Goal: Task Accomplishment & Management: Complete application form

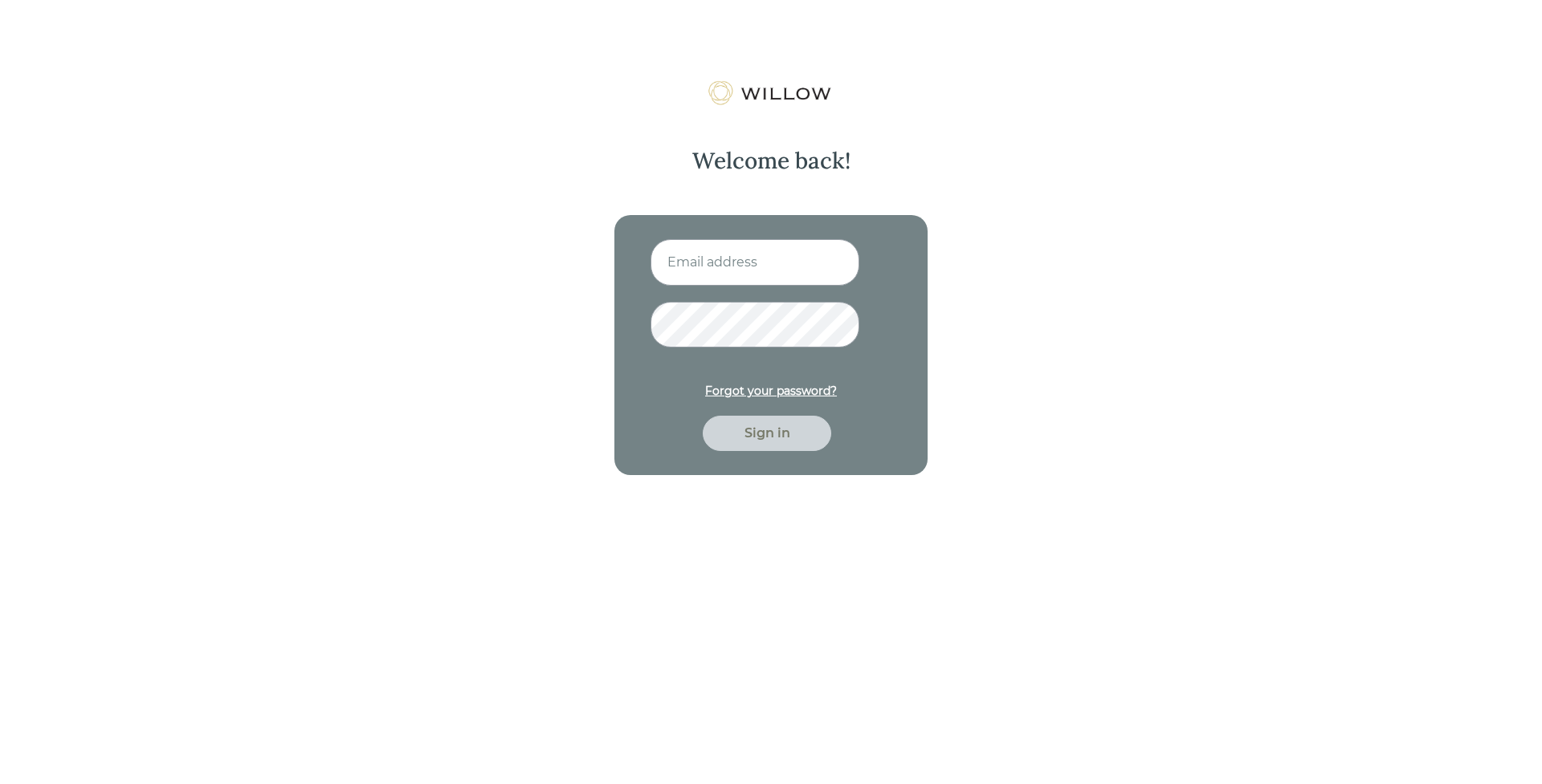
click at [754, 275] on input at bounding box center [755, 263] width 209 height 47
type input "[EMAIL_ADDRESS][PERSON_NAME][DOMAIN_NAME]"
click at [703, 415] on button "Sign in" at bounding box center [767, 433] width 128 height 35
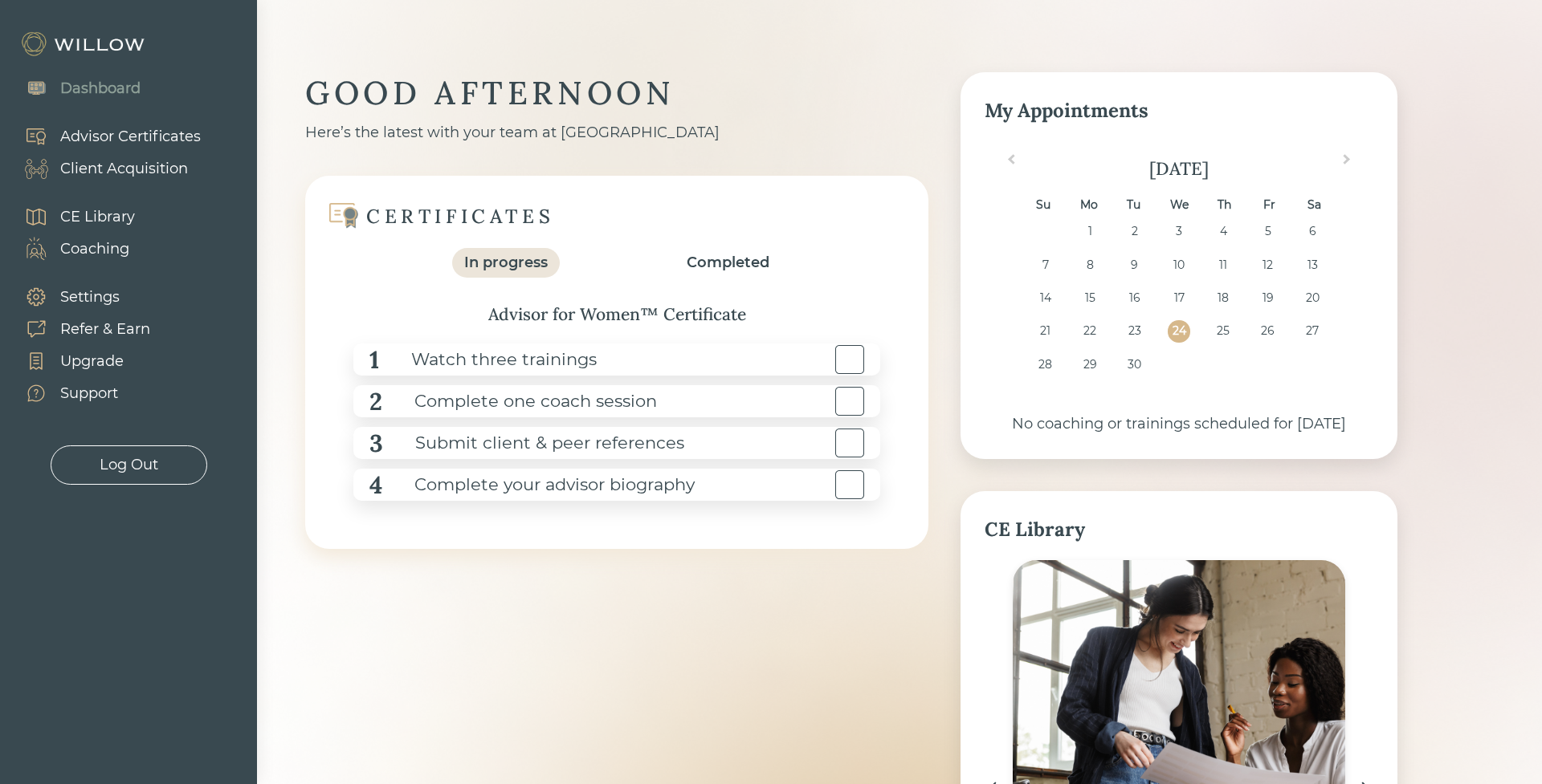
click at [103, 137] on div "Advisor Certificates" at bounding box center [130, 137] width 141 height 22
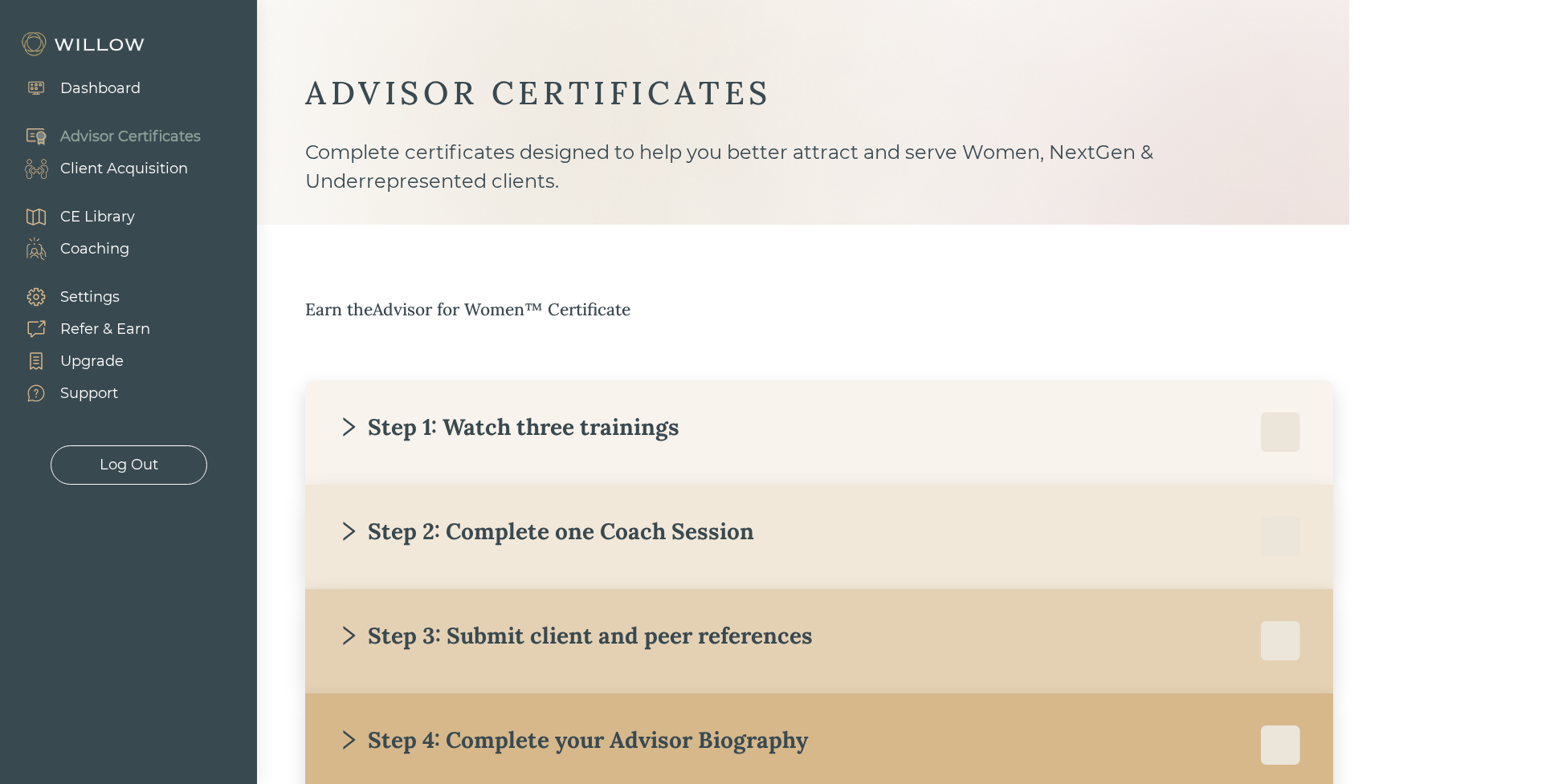
scroll to position [110, 0]
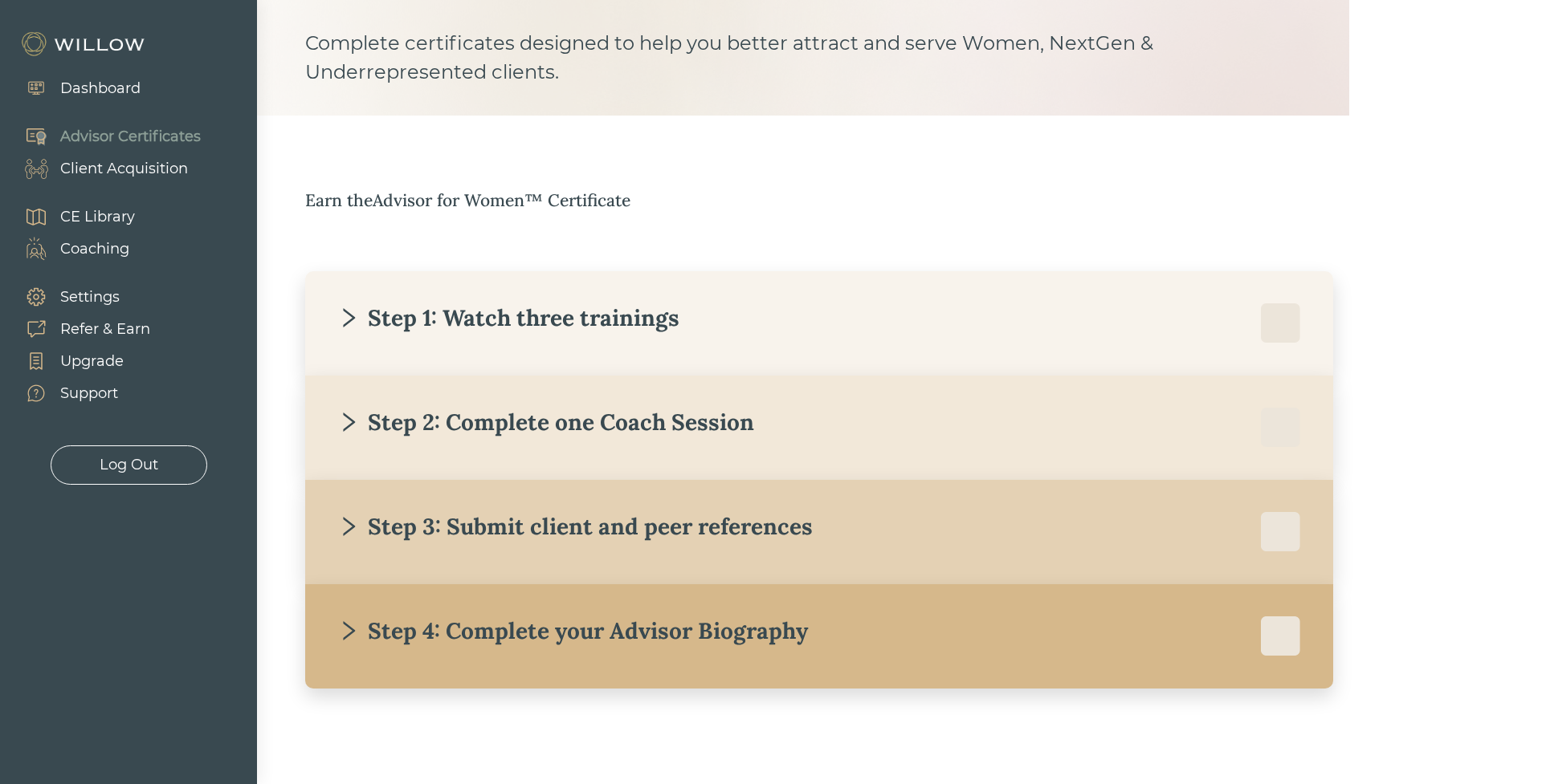
click at [594, 635] on div "Step 4: Complete your Advisor Biography" at bounding box center [572, 630] width 471 height 29
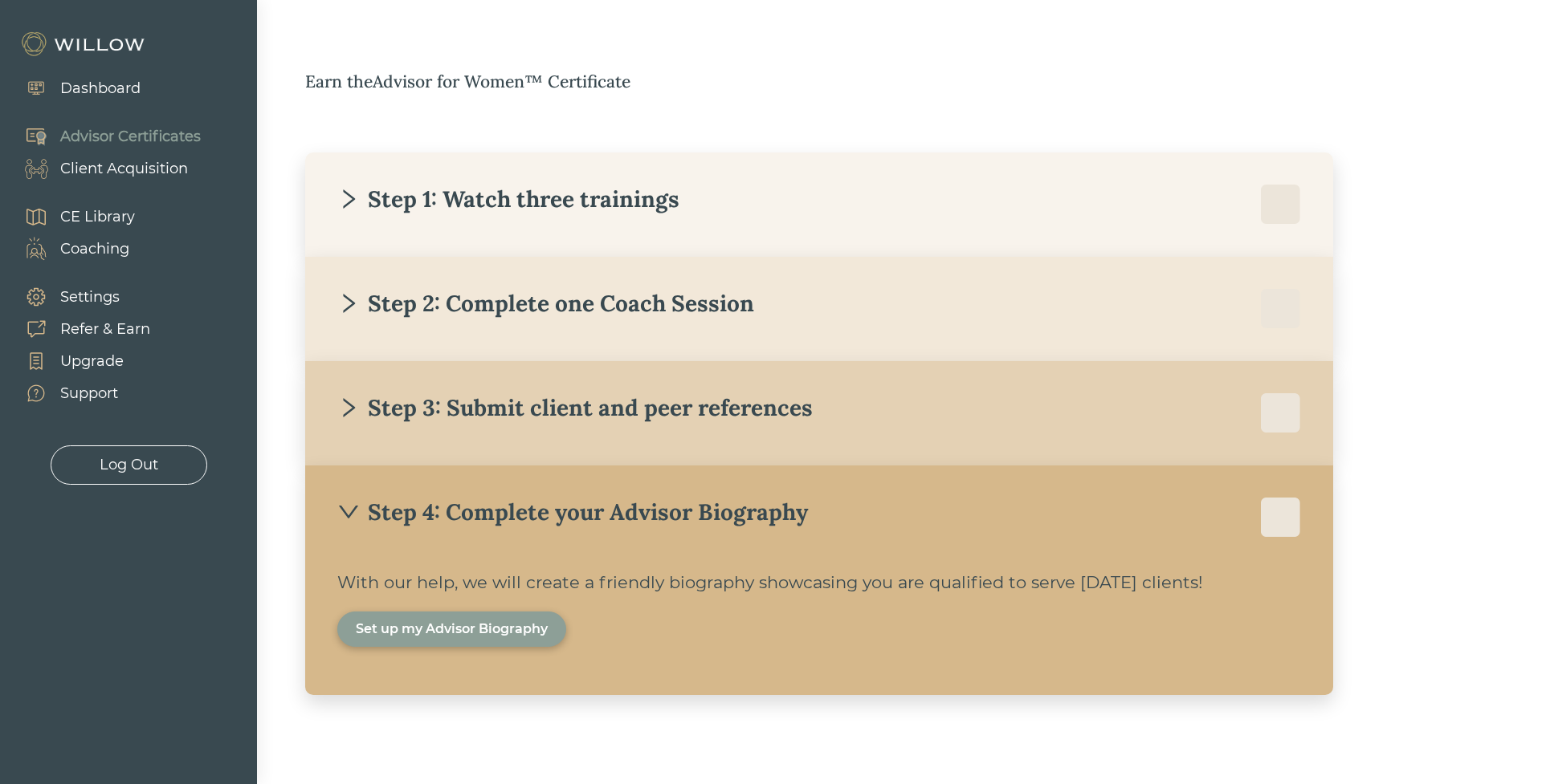
scroll to position [226, 0]
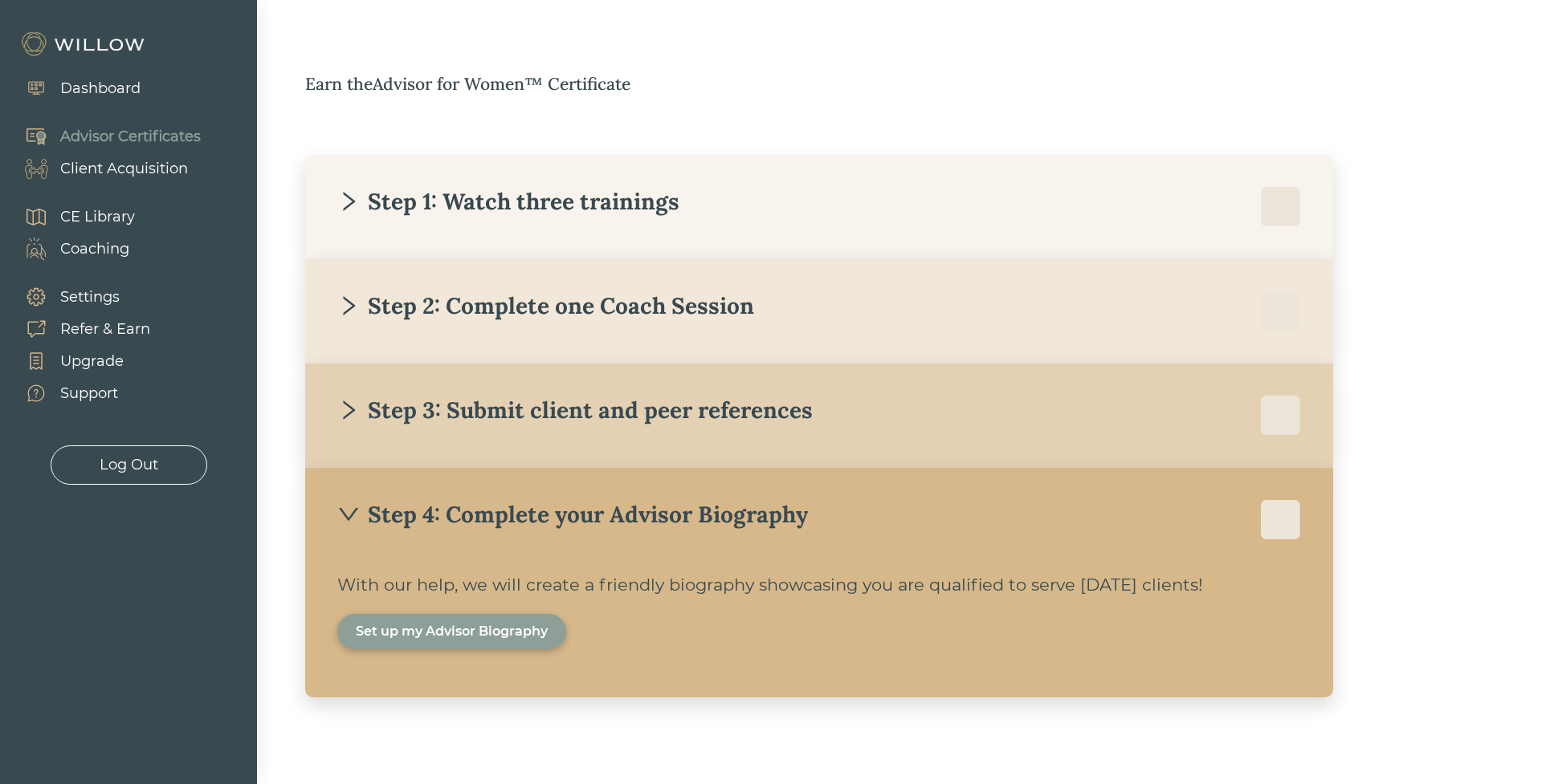
click at [509, 614] on div "Set up my Advisor Biography" at bounding box center [452, 632] width 229 height 35
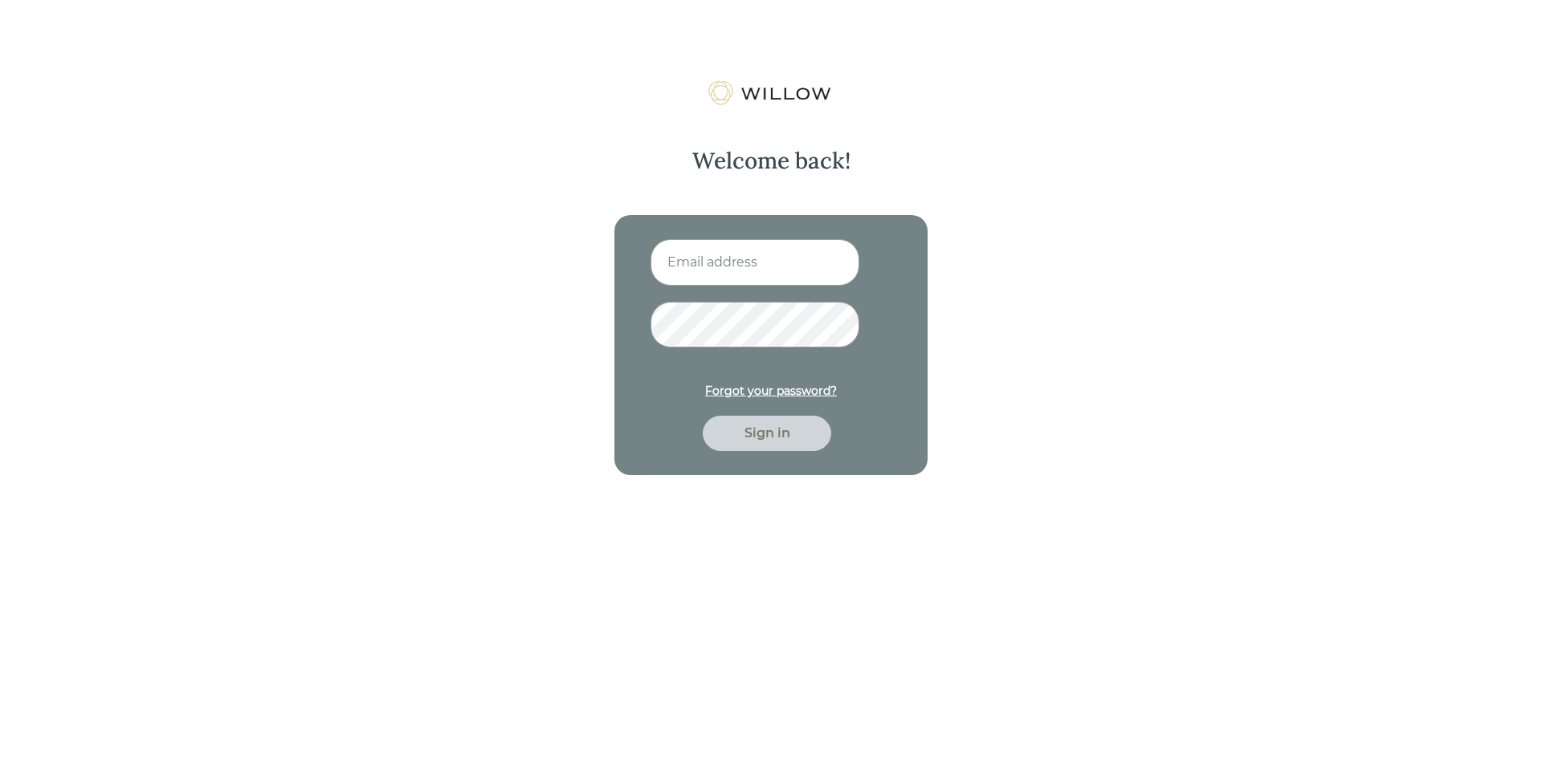
click at [771, 246] on input at bounding box center [755, 263] width 209 height 47
type input "[EMAIL_ADDRESS][PERSON_NAME][DOMAIN_NAME]"
click at [703, 415] on button "Sign in" at bounding box center [767, 433] width 128 height 35
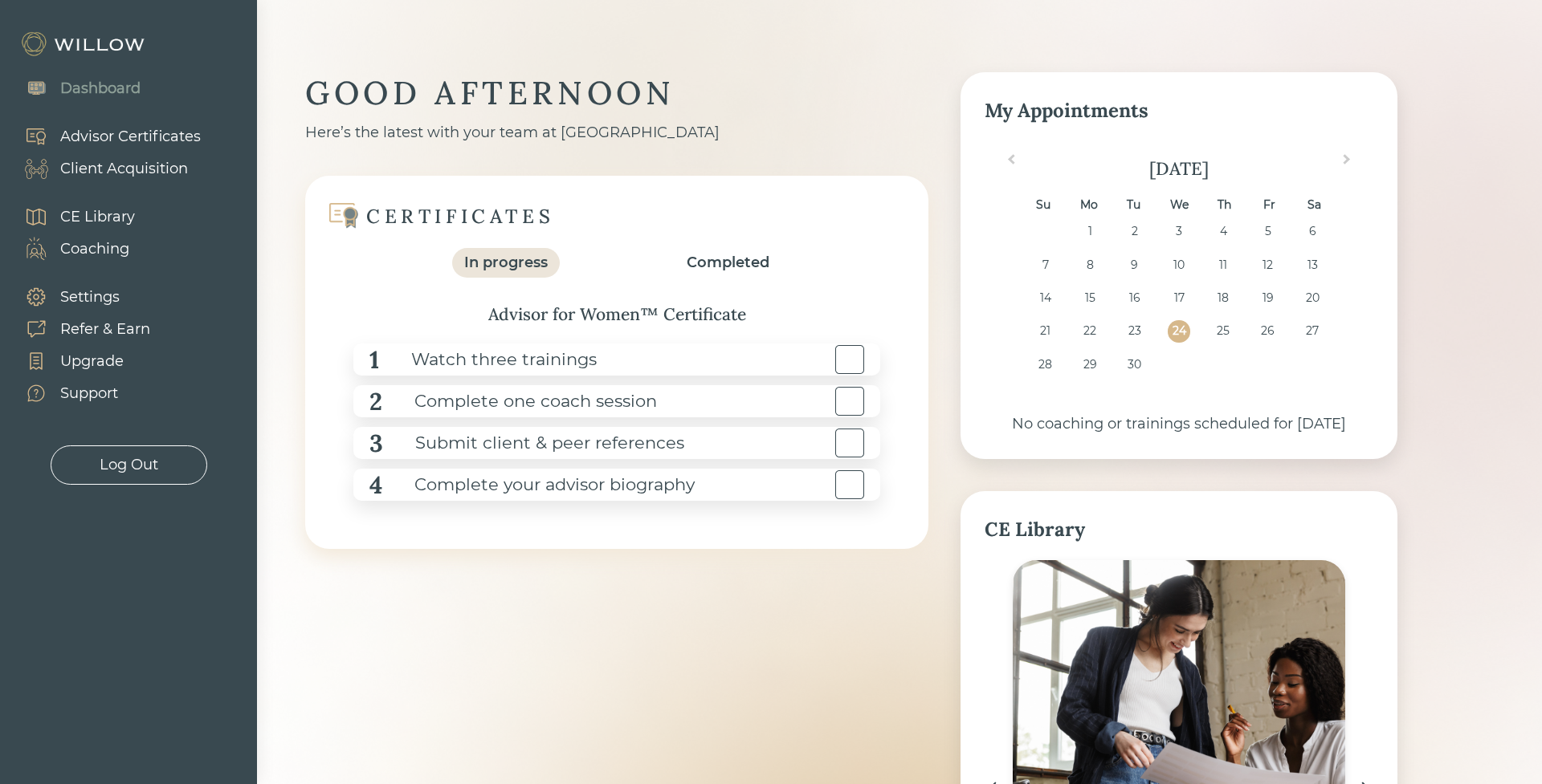
click at [86, 213] on div "CE Library" at bounding box center [97, 217] width 75 height 22
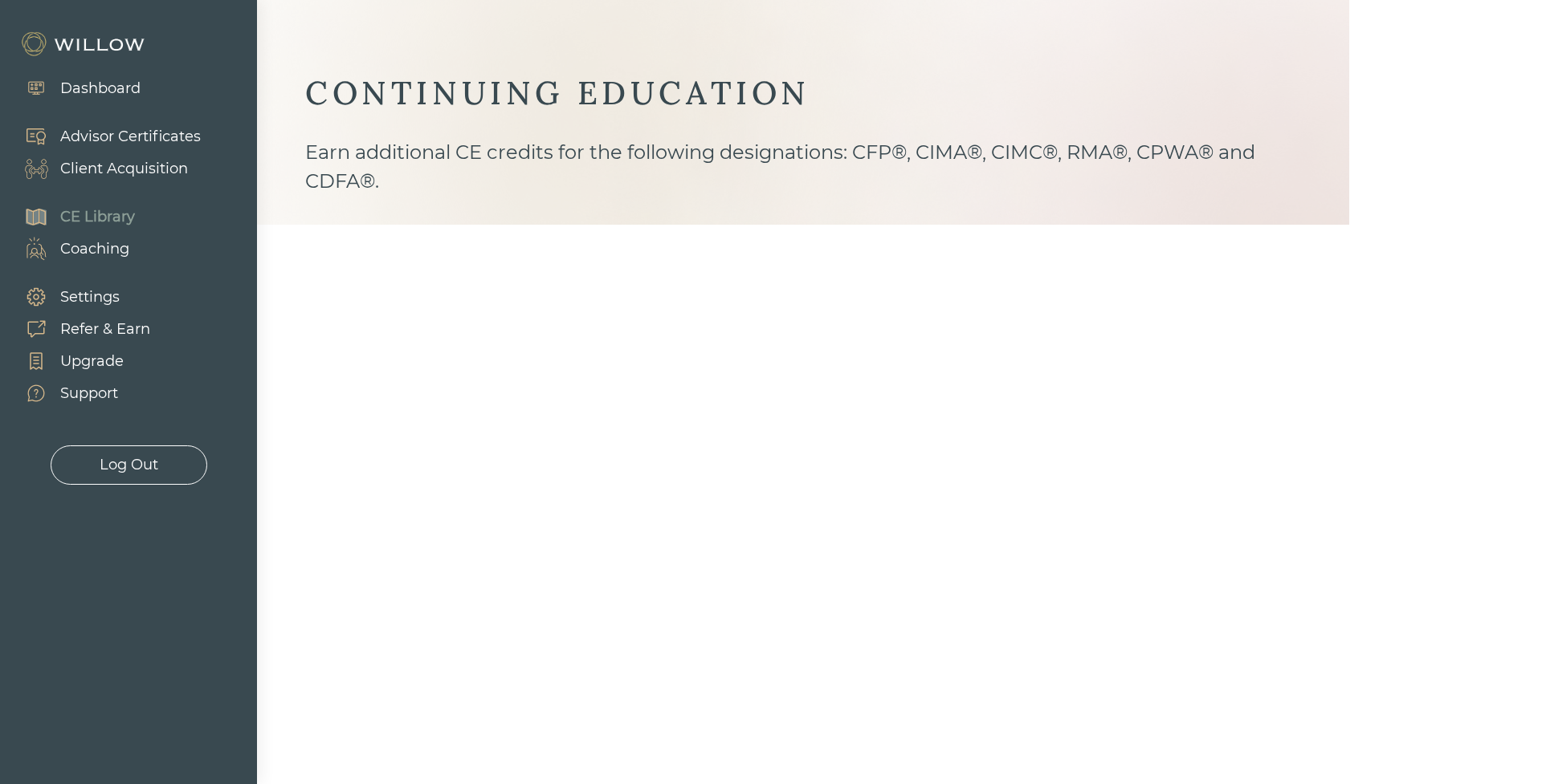
click at [88, 252] on div "Coaching" at bounding box center [94, 250] width 69 height 22
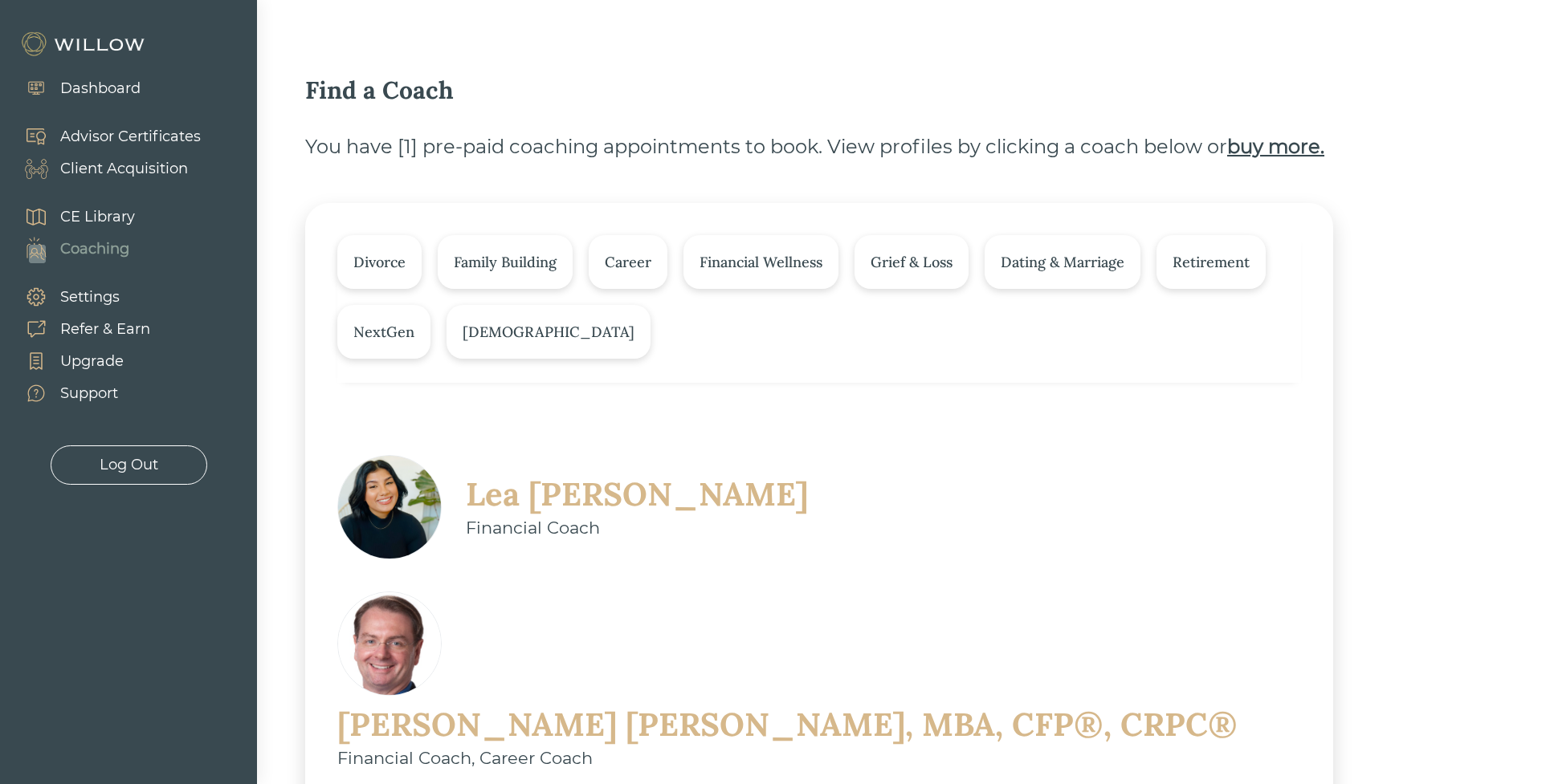
click at [88, 207] on div "CE Library" at bounding box center [97, 217] width 75 height 22
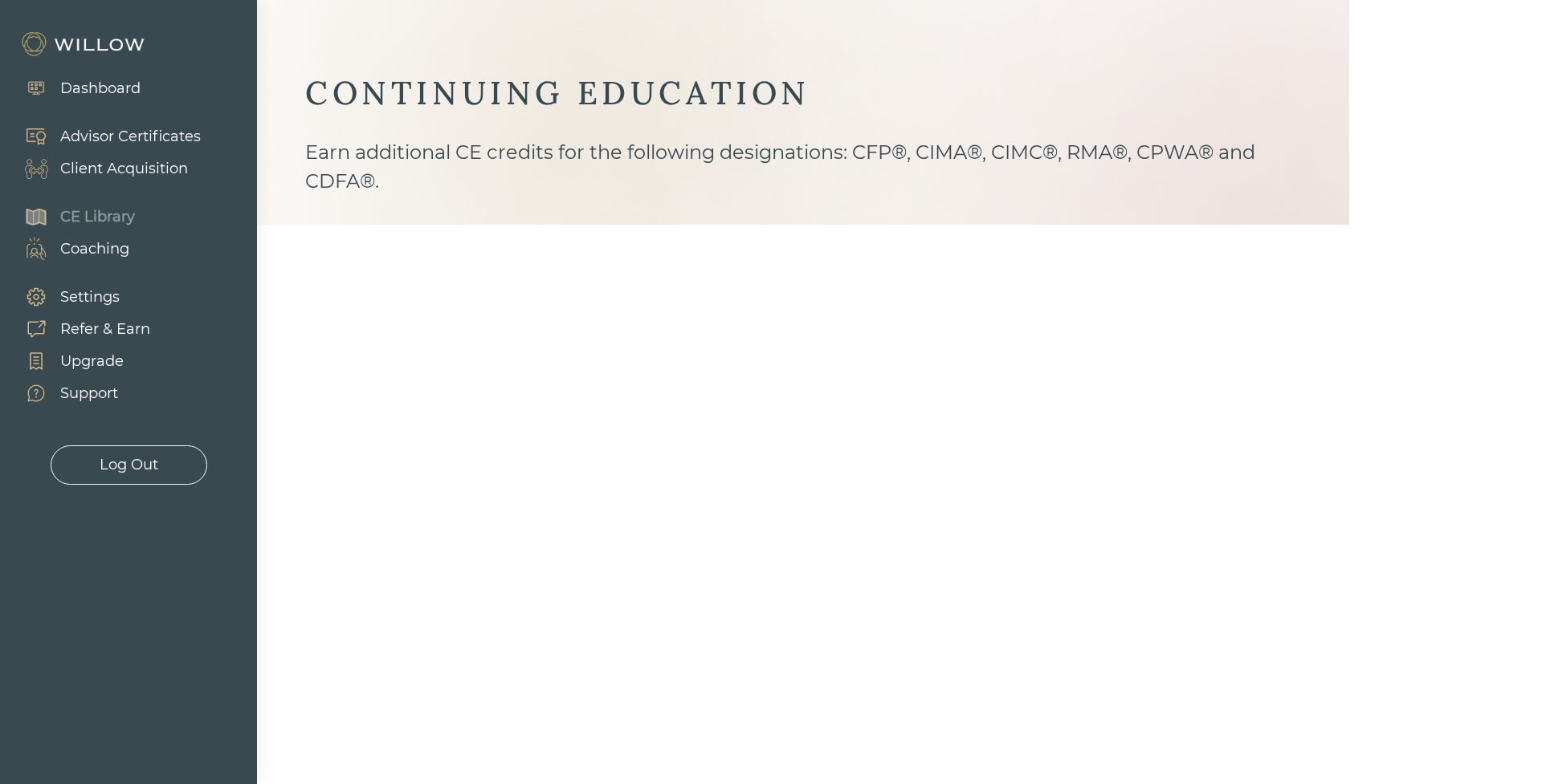
click at [104, 140] on div "Advisor Certificates" at bounding box center [130, 137] width 141 height 22
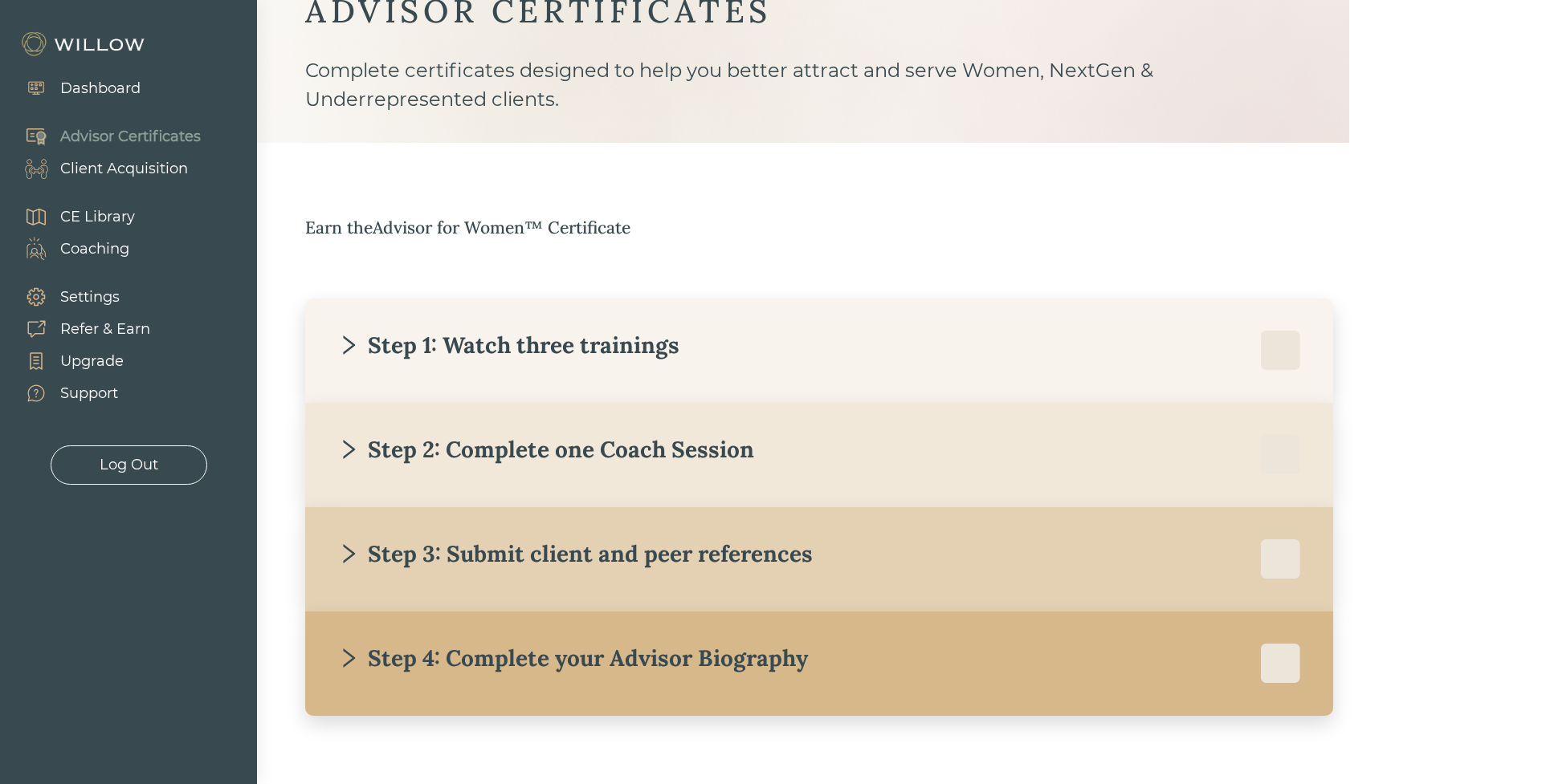
scroll to position [78, 0]
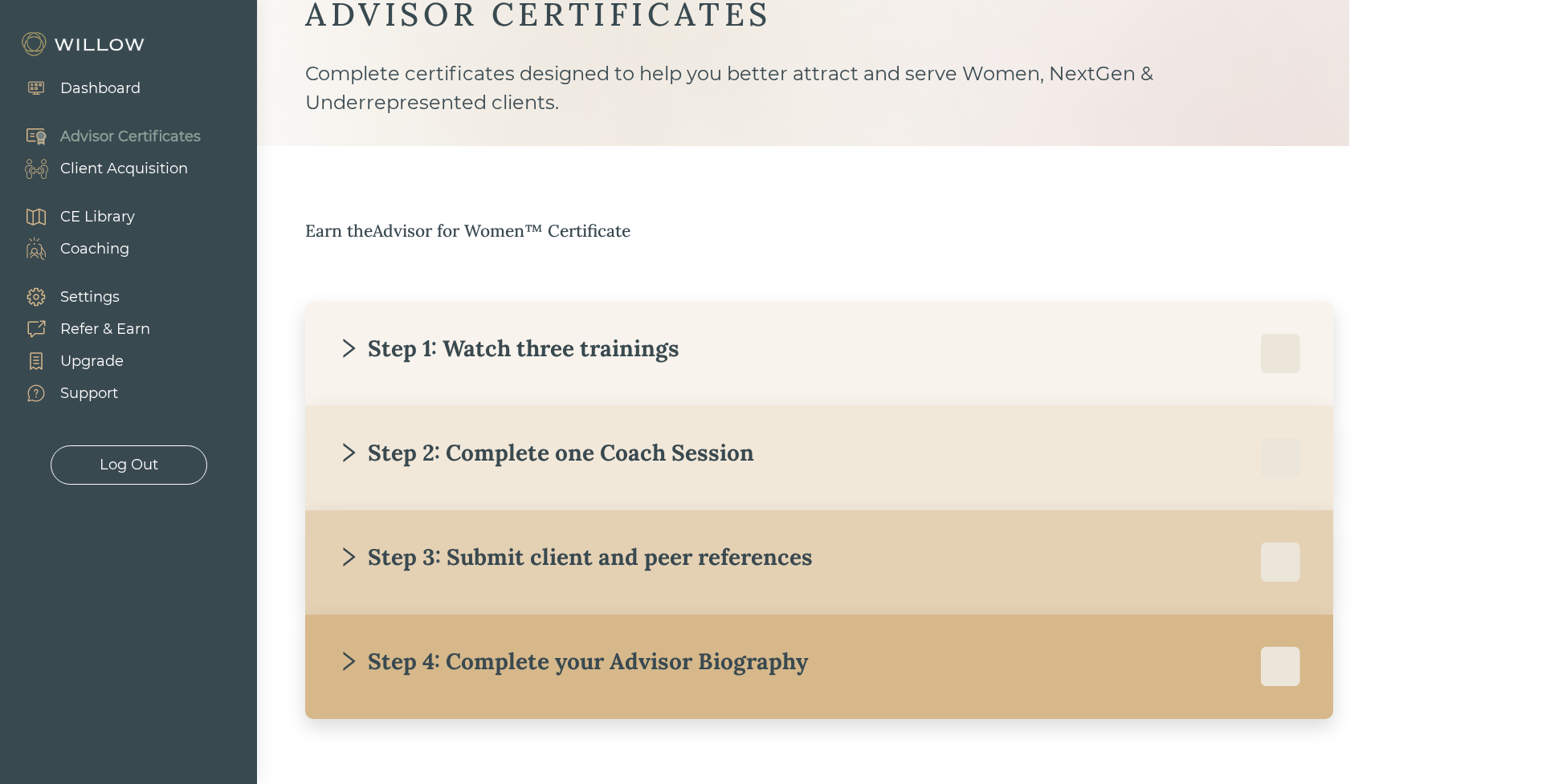
click at [579, 644] on div "Step 4: Complete your Advisor Biography With our help, we will create a friendl…" at bounding box center [818, 667] width 1028 height 104
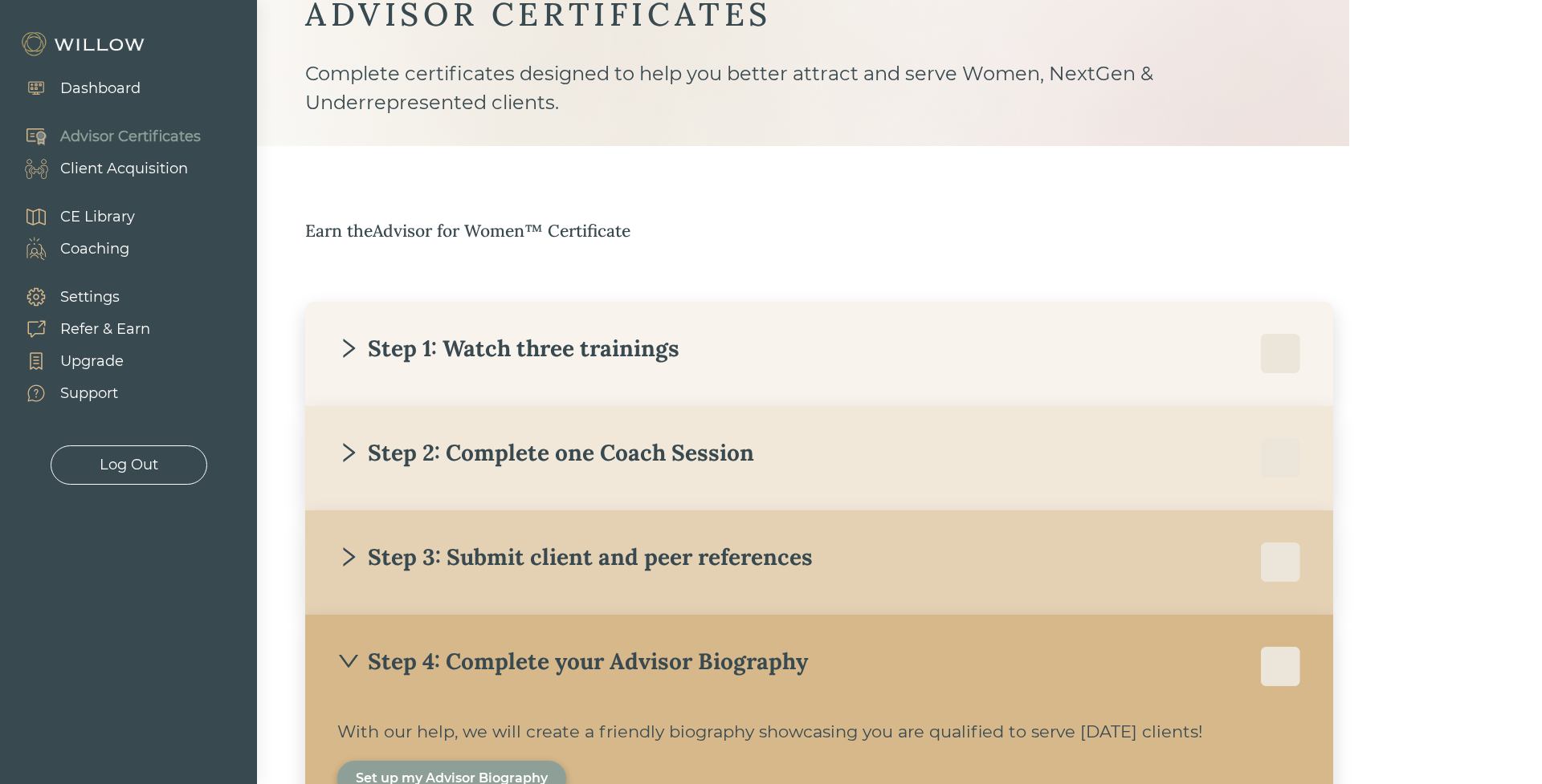
click at [580, 668] on div "Step 4: Complete your Advisor Biography" at bounding box center [572, 661] width 471 height 29
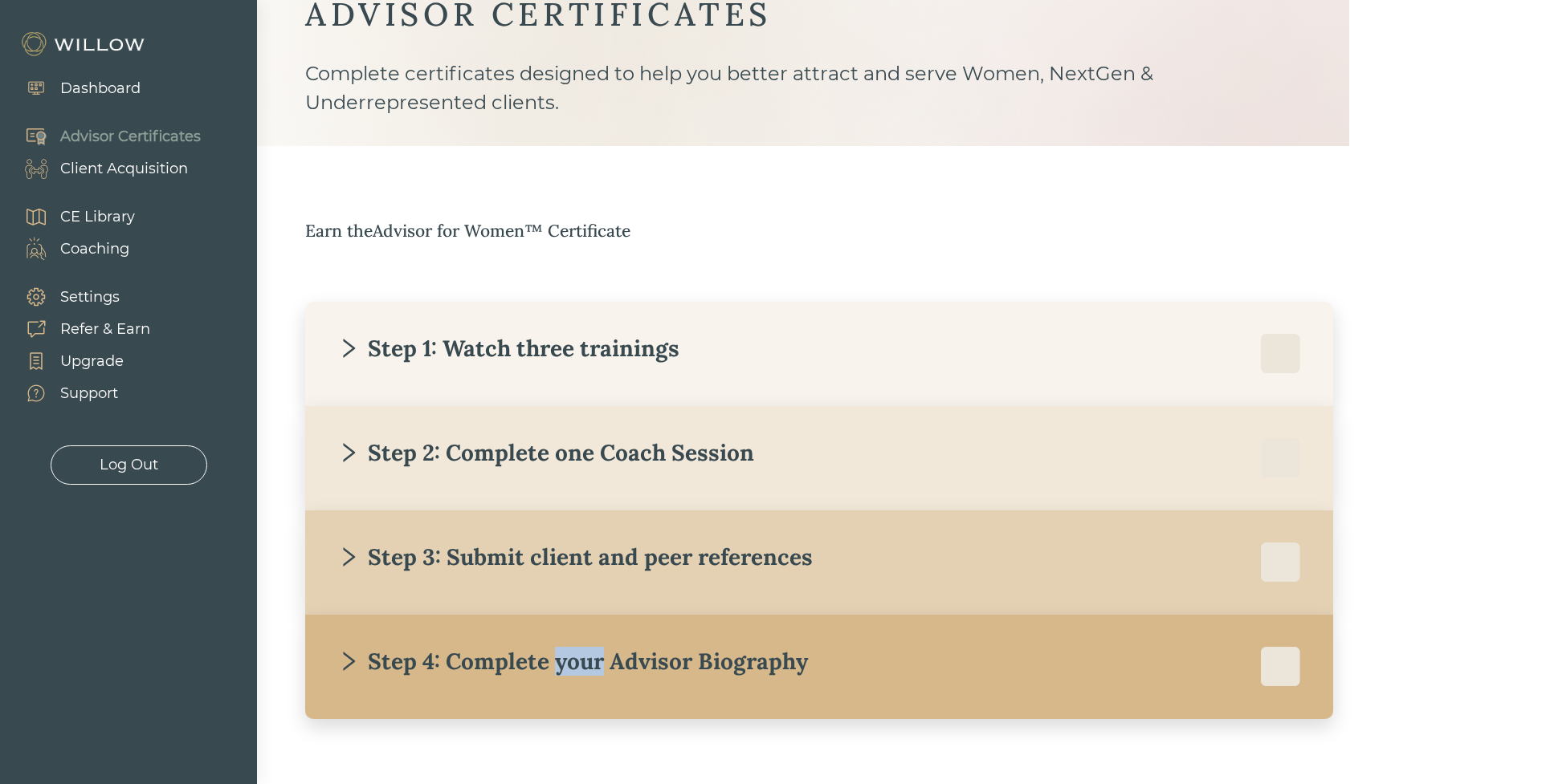
click at [580, 668] on div "Step 4: Complete your Advisor Biography" at bounding box center [572, 661] width 471 height 29
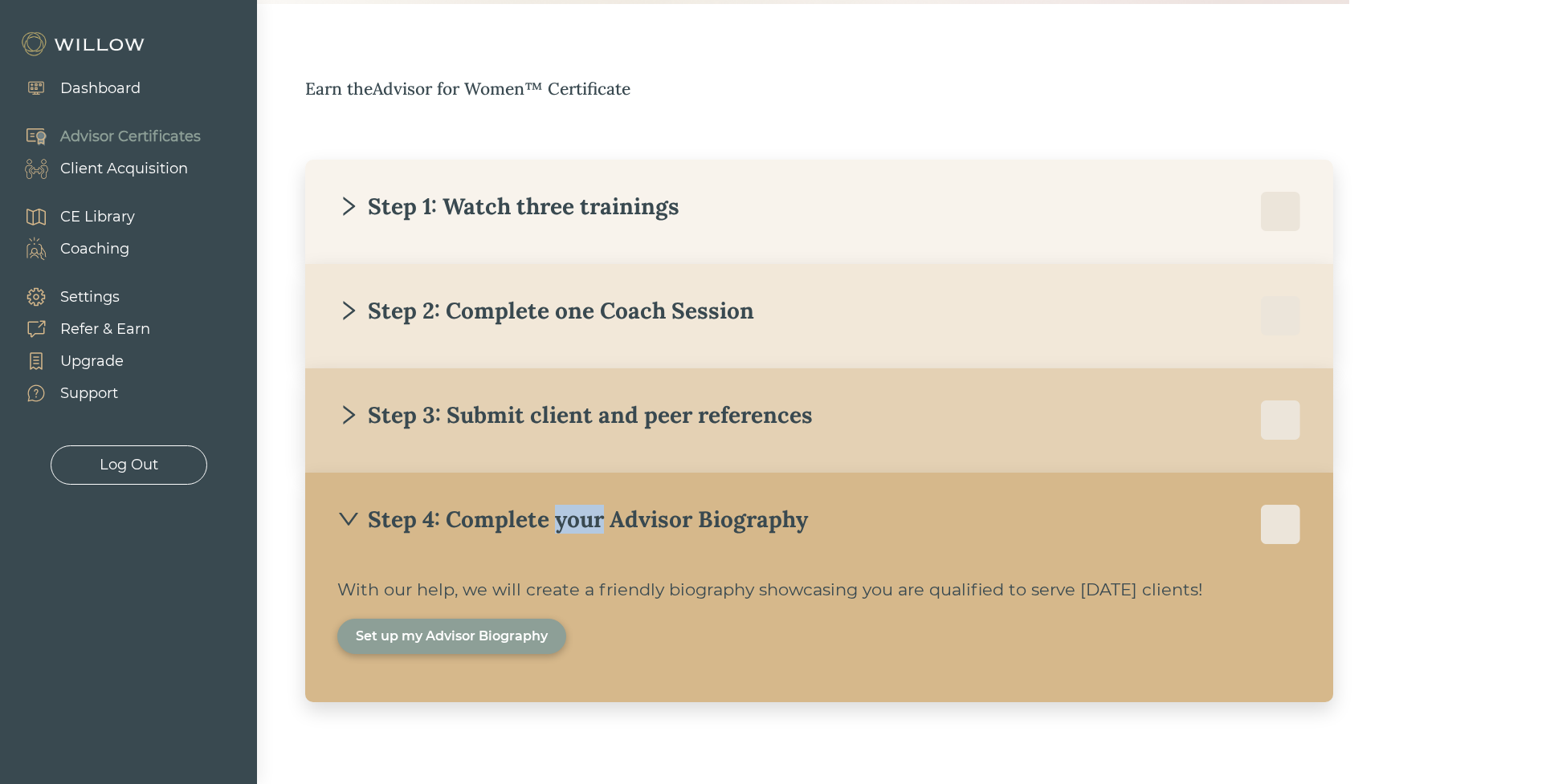
scroll to position [217, 0]
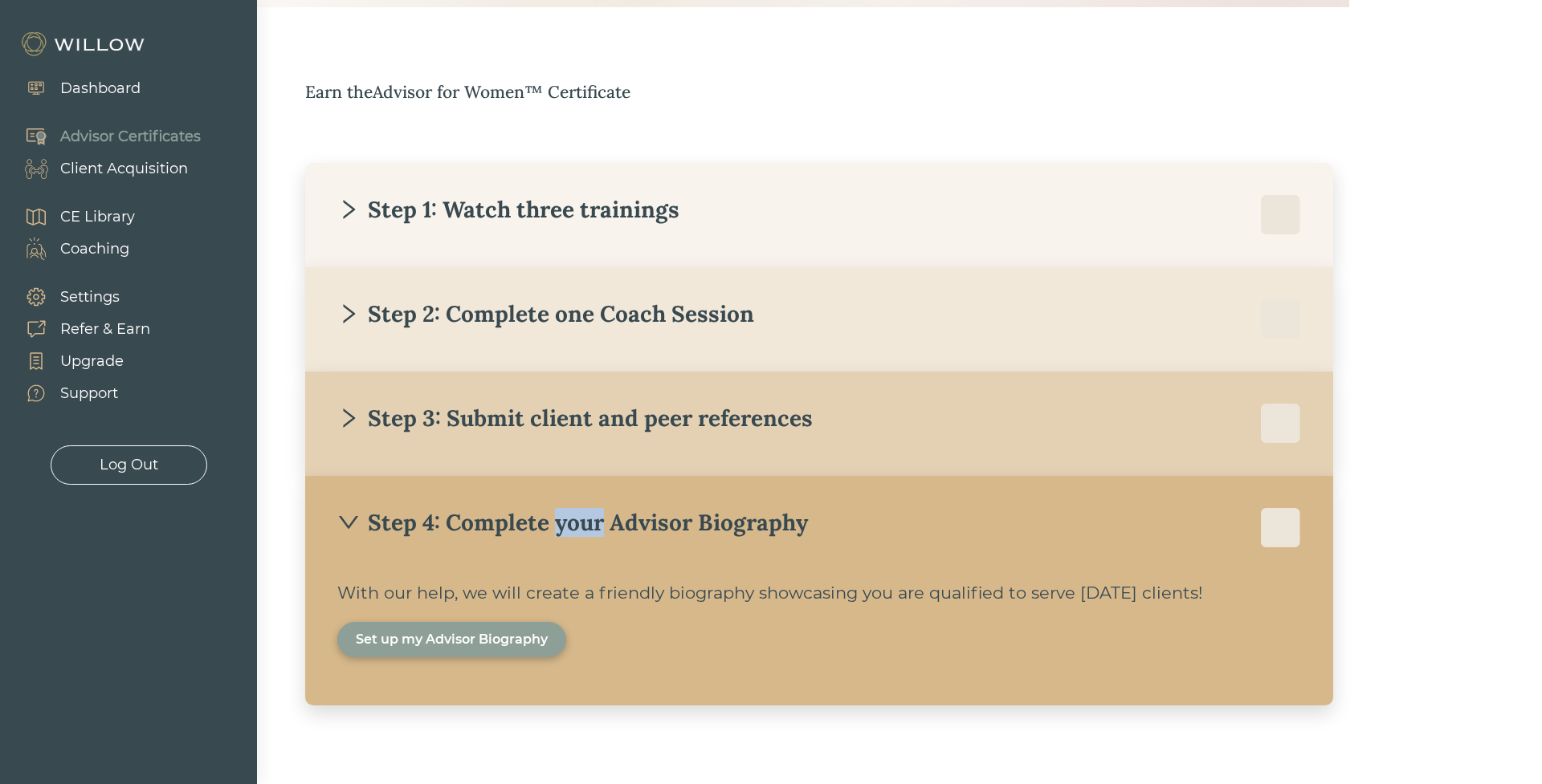
click at [492, 648] on div "Set up my Advisor Biography" at bounding box center [452, 639] width 192 height 19
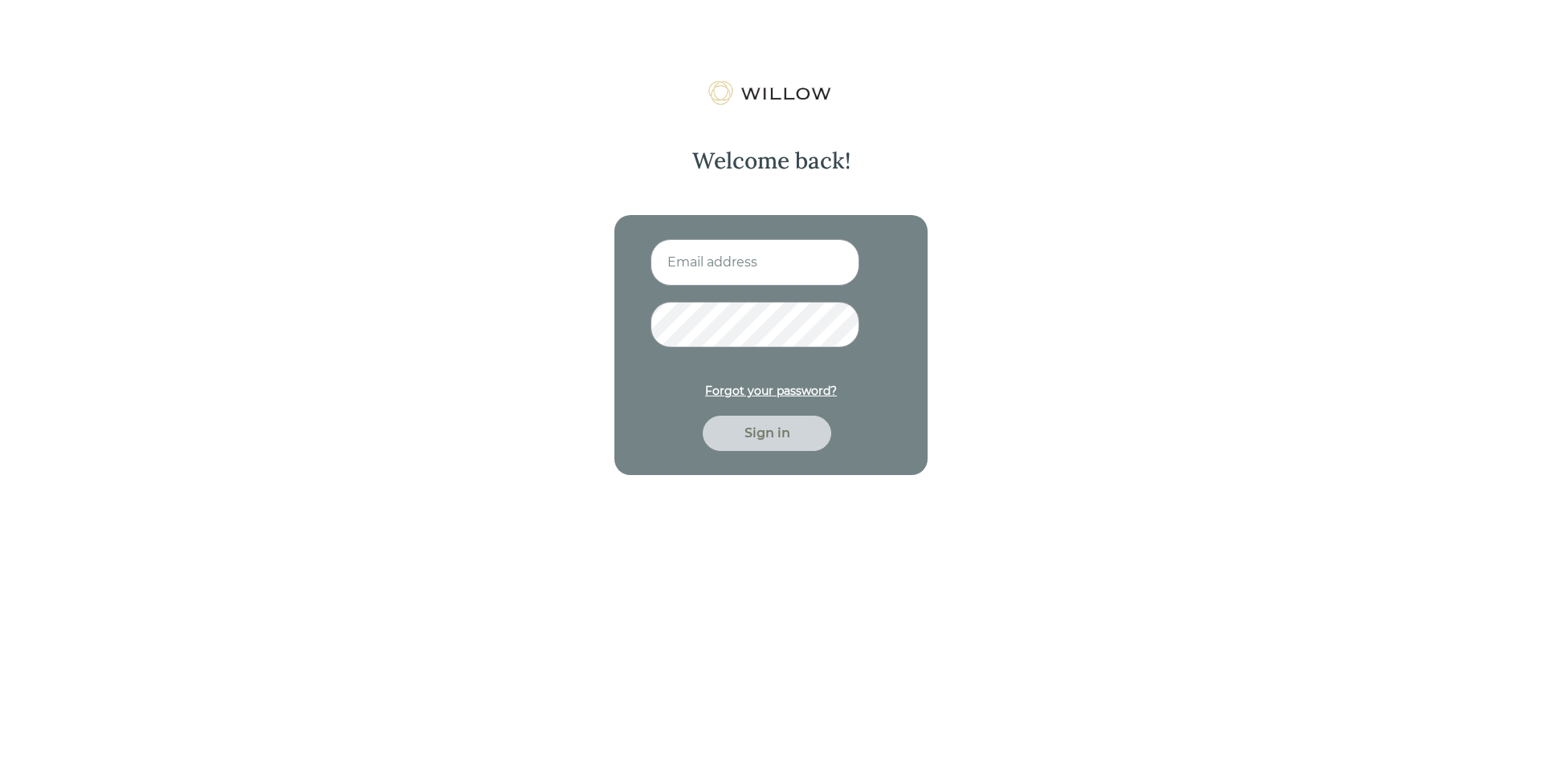
click at [695, 275] on input at bounding box center [755, 263] width 209 height 47
type input "[EMAIL_ADDRESS][PERSON_NAME][DOMAIN_NAME]"
click at [703, 415] on button "Sign in" at bounding box center [767, 433] width 128 height 35
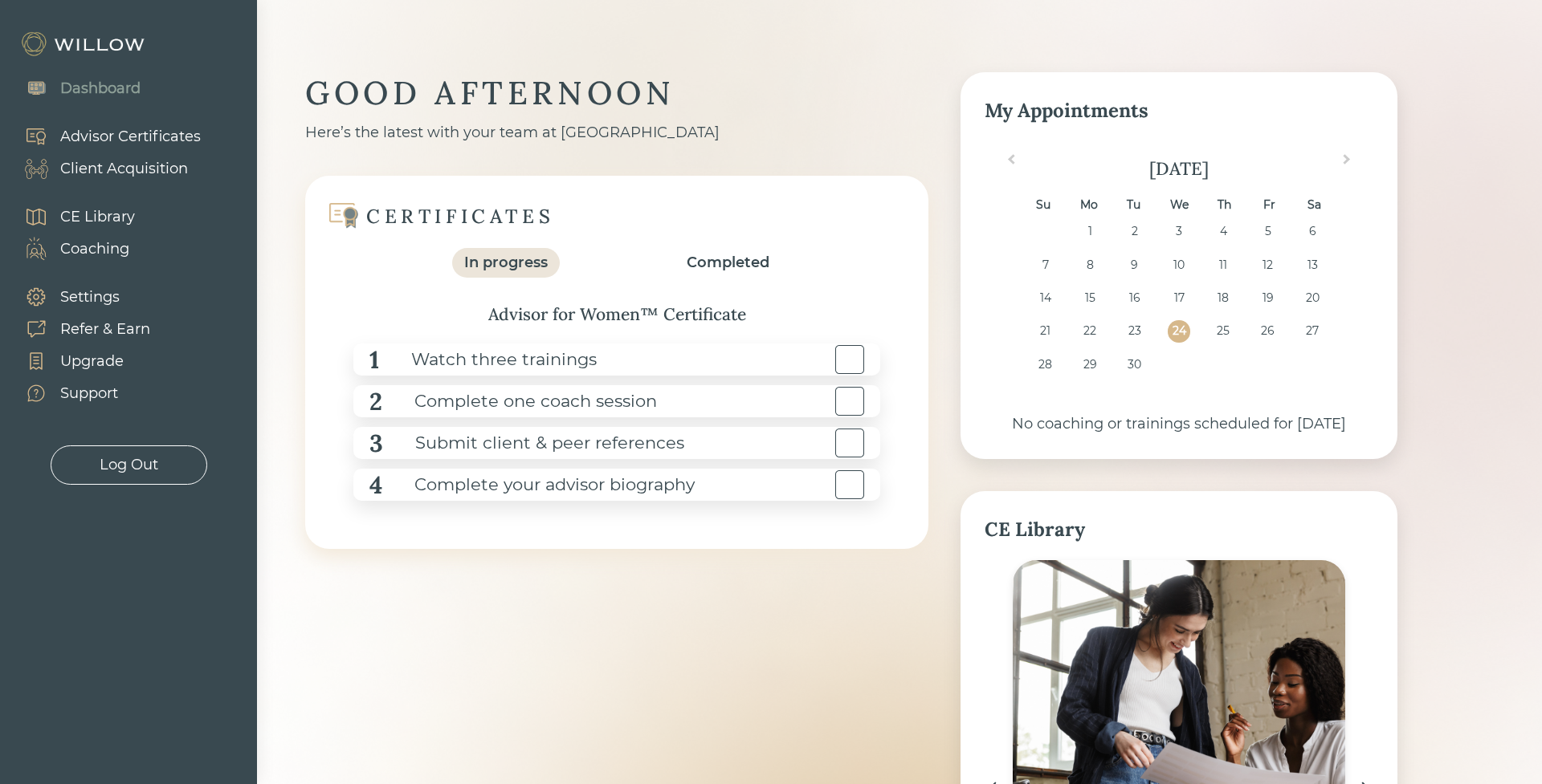
click at [95, 144] on div "Advisor Certificates" at bounding box center [130, 137] width 141 height 22
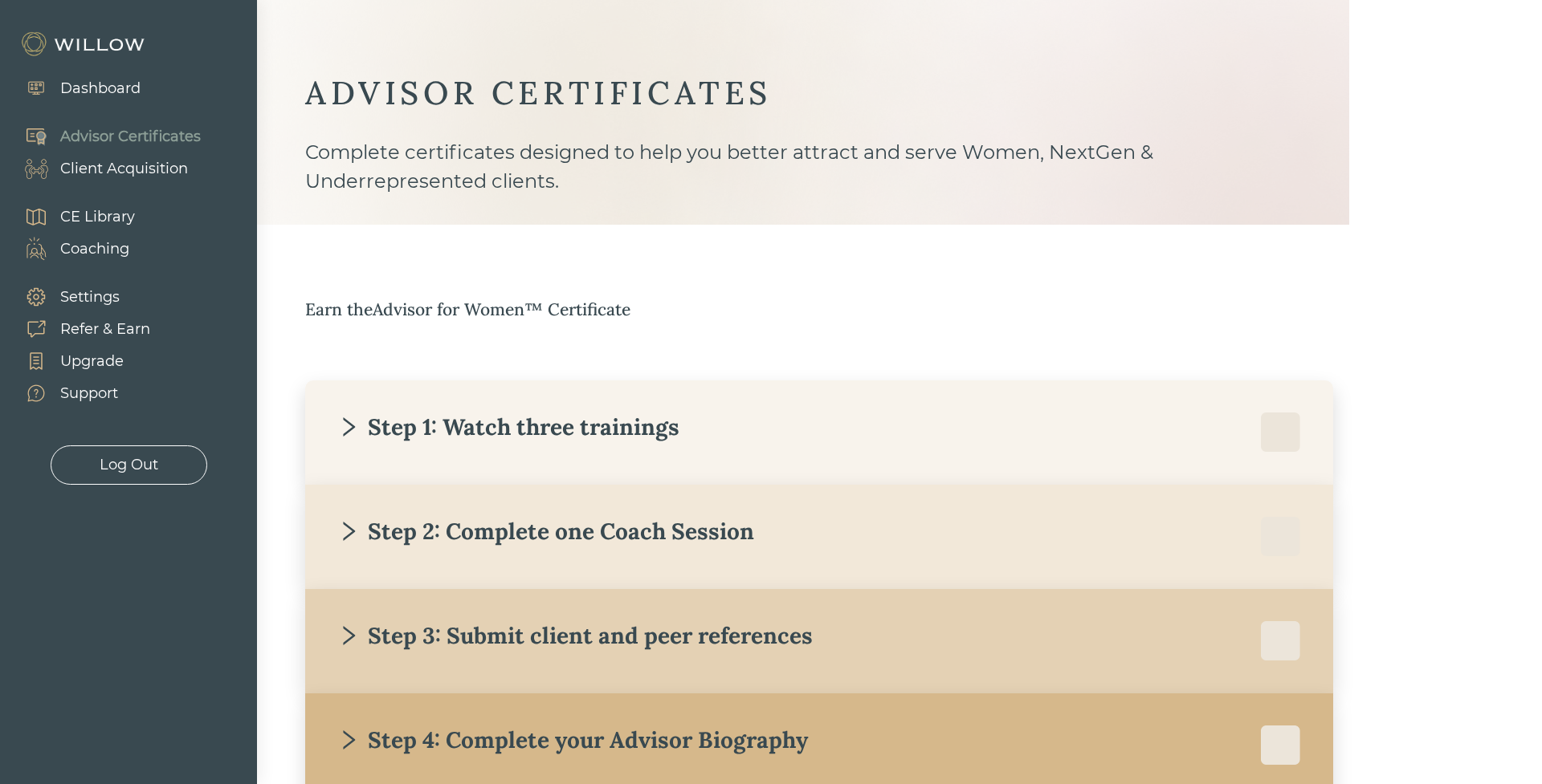
scroll to position [110, 0]
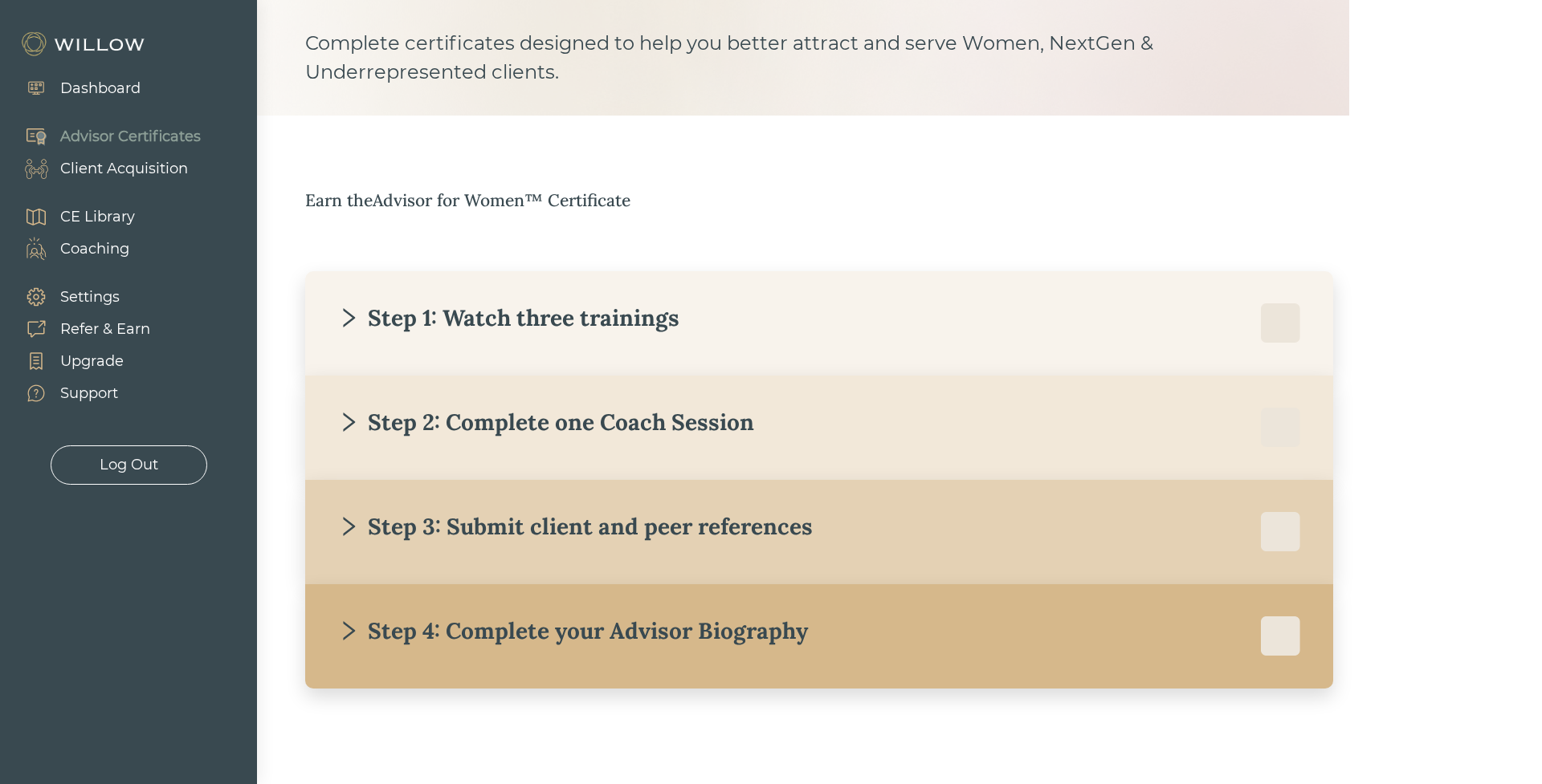
click at [615, 626] on div "Step 4: Complete your Advisor Biography" at bounding box center [572, 630] width 471 height 29
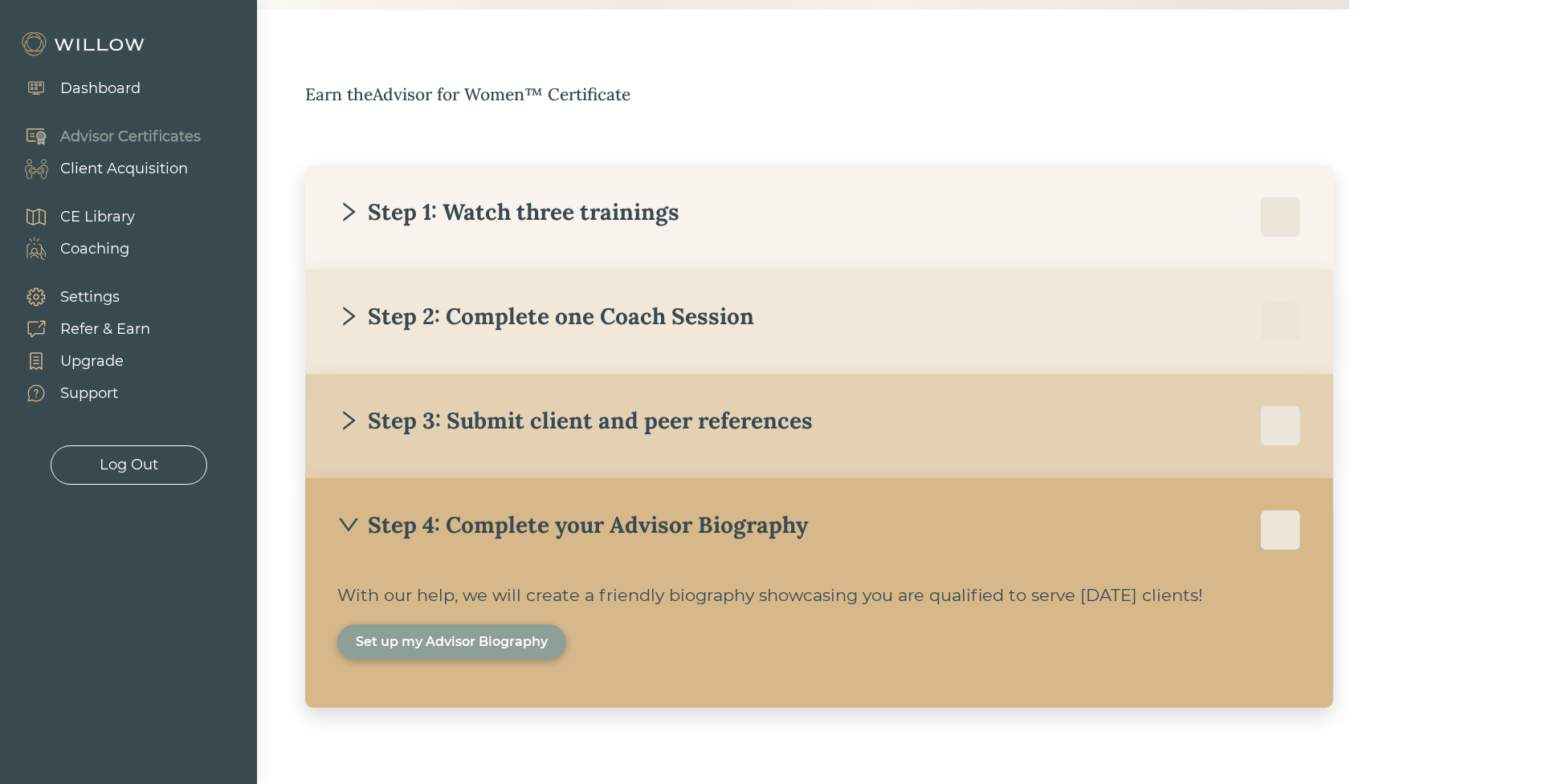
scroll to position [210, 0]
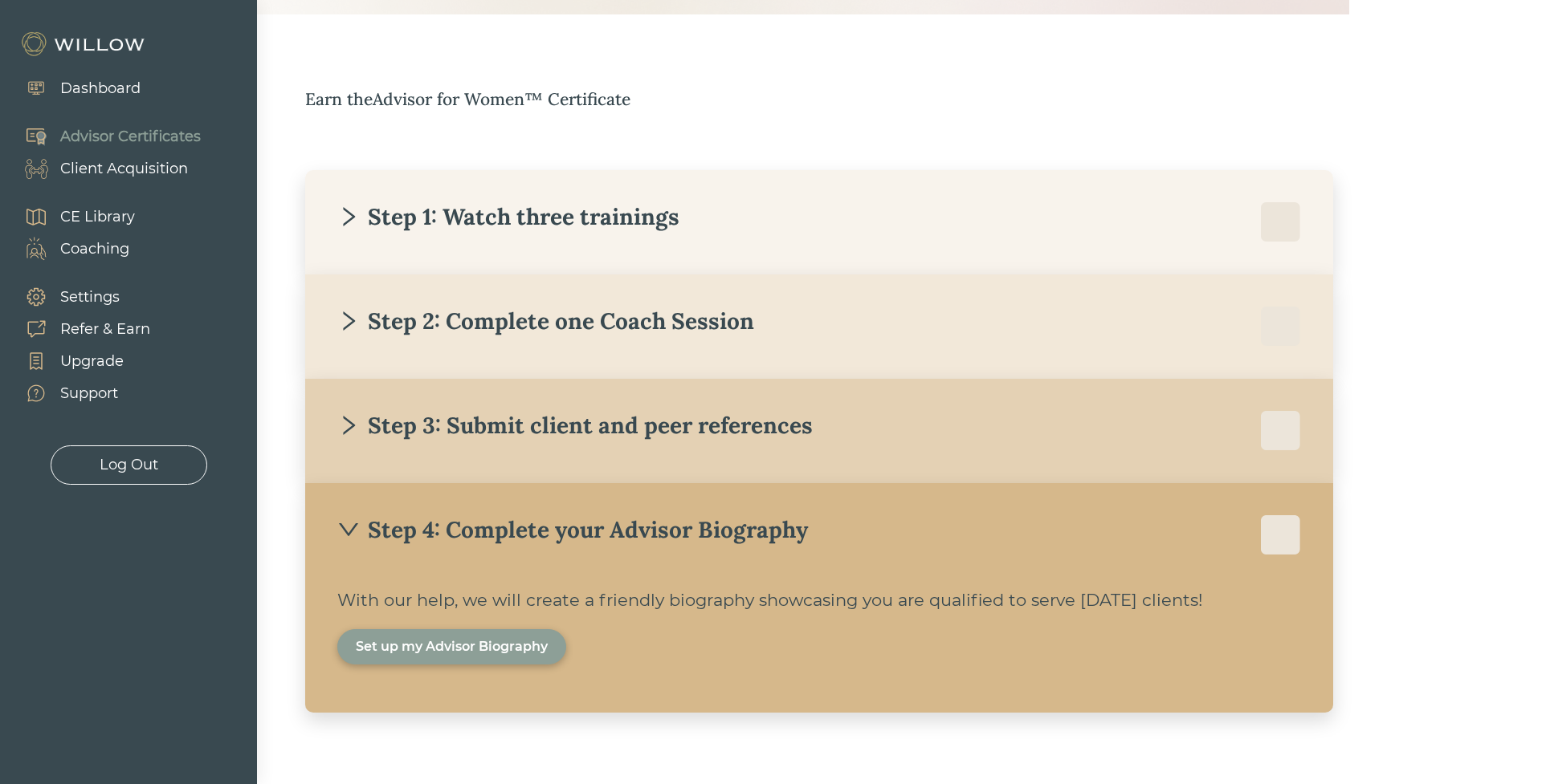
click at [491, 646] on div "Set up my Advisor Biography" at bounding box center [452, 647] width 192 height 19
